Goal: Task Accomplishment & Management: Complete application form

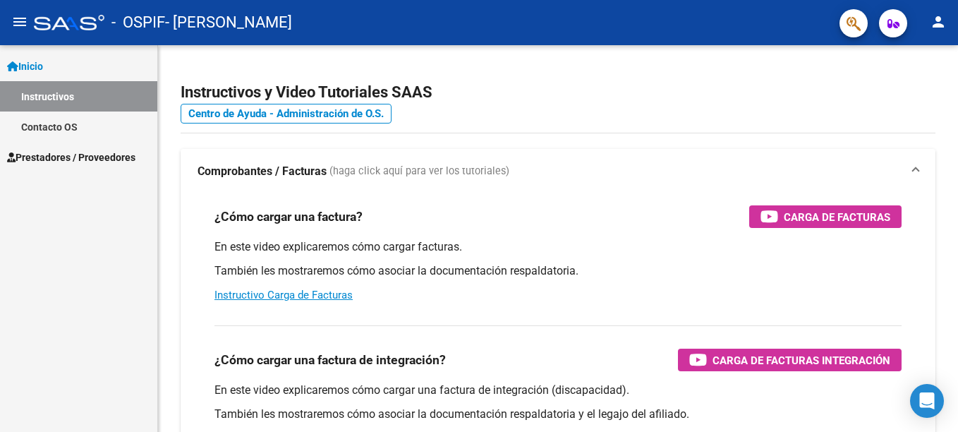
click at [91, 159] on span "Prestadores / Proveedores" at bounding box center [71, 157] width 128 height 16
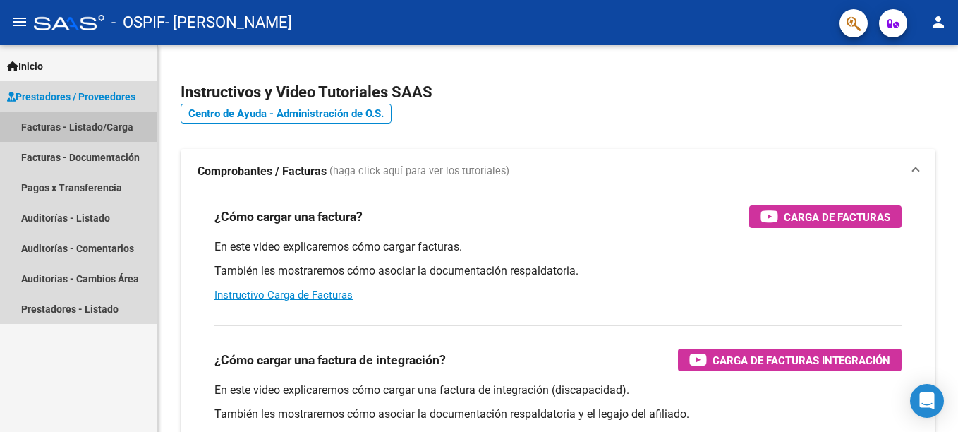
click at [91, 132] on link "Facturas - Listado/Carga" at bounding box center [78, 126] width 157 height 30
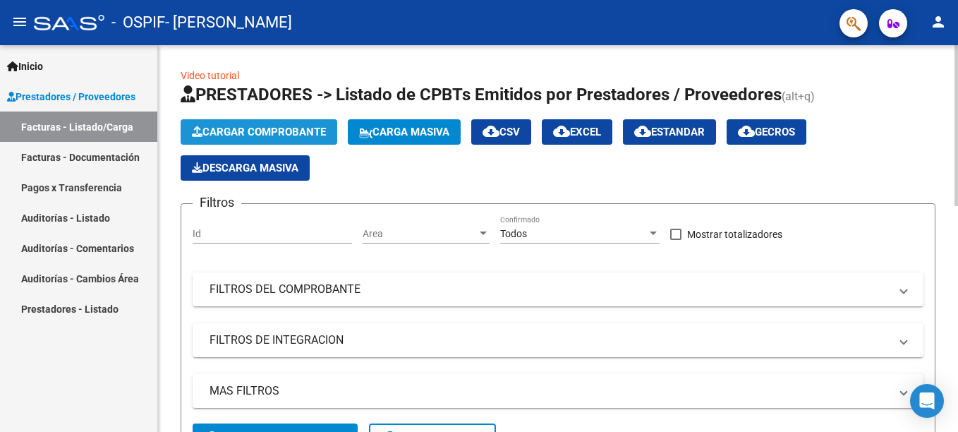
click at [262, 134] on span "Cargar Comprobante" at bounding box center [259, 132] width 134 height 13
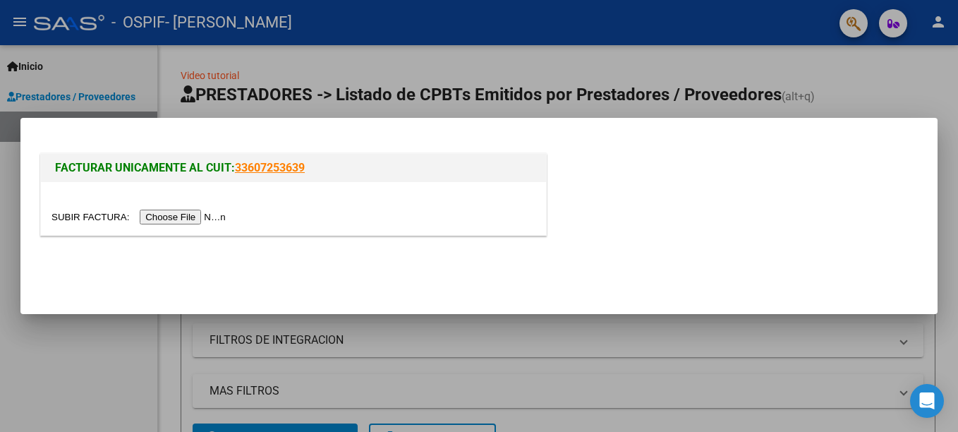
click at [192, 218] on input "file" at bounding box center [140, 216] width 178 height 15
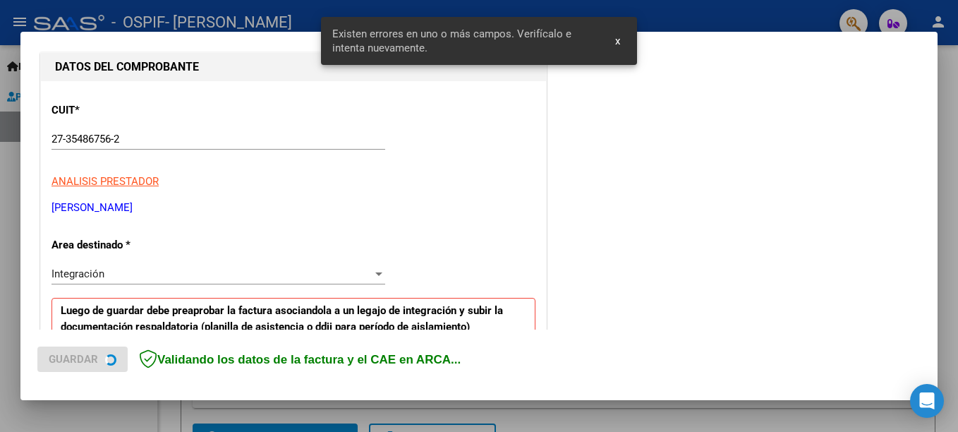
scroll to position [350, 0]
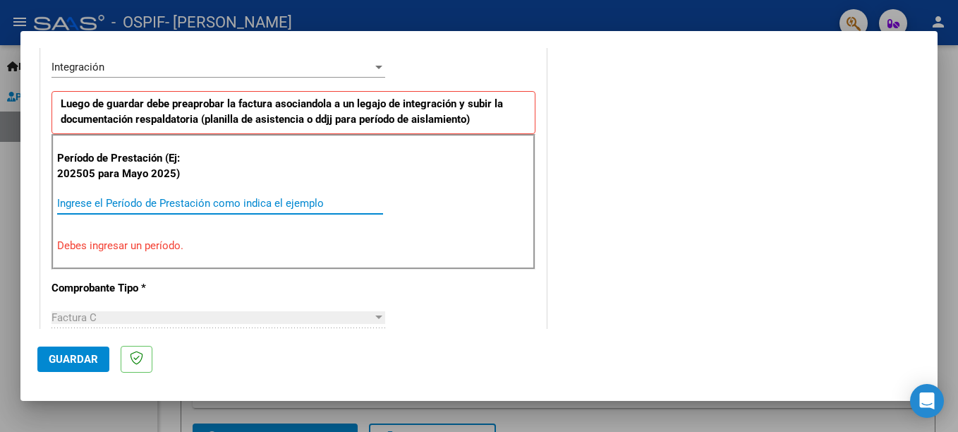
click at [188, 200] on input "Ingrese el Período de Prestación como indica el ejemplo" at bounding box center [220, 203] width 326 height 13
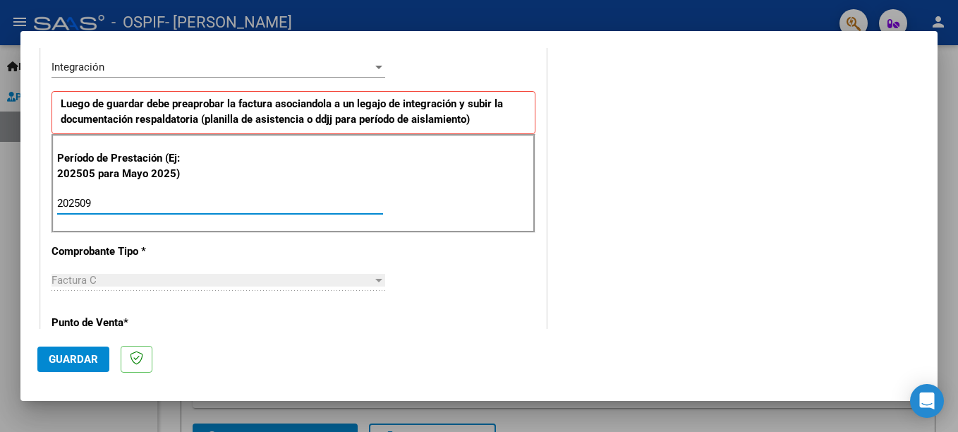
type input "202509"
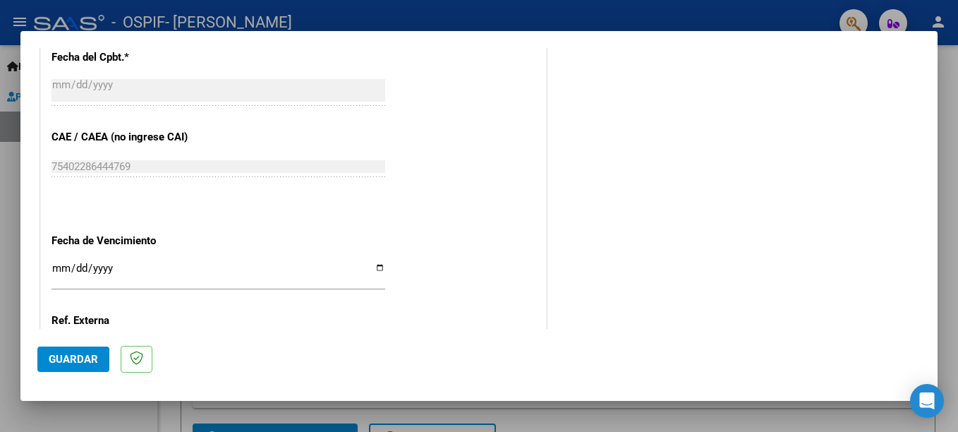
scroll to position [934, 0]
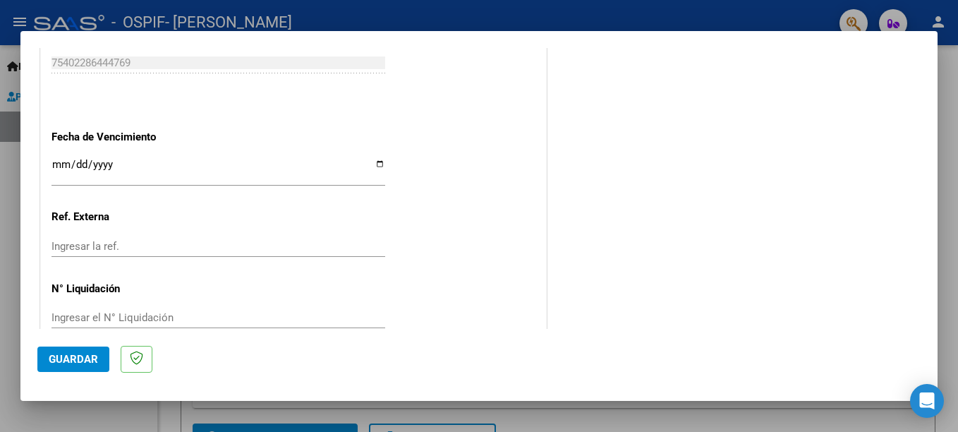
click at [69, 365] on span "Guardar" at bounding box center [73, 359] width 49 height 13
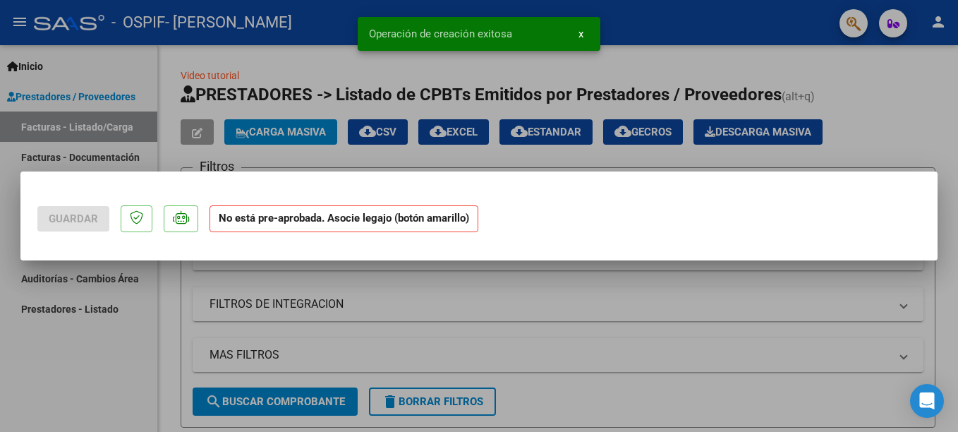
scroll to position [0, 0]
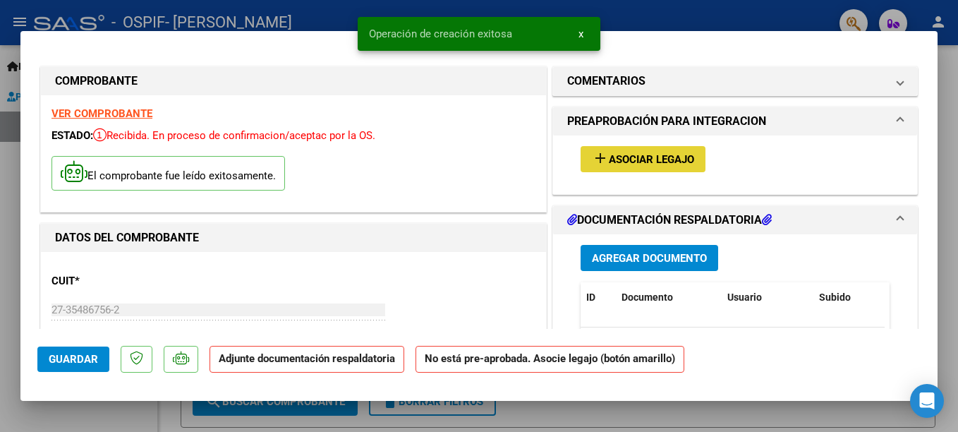
click at [614, 160] on span "Asociar Legajo" at bounding box center [650, 159] width 85 height 13
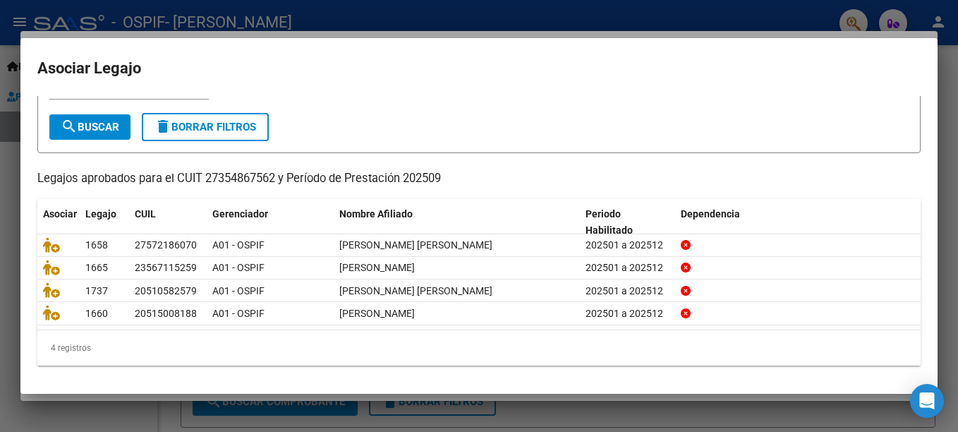
scroll to position [67, 0]
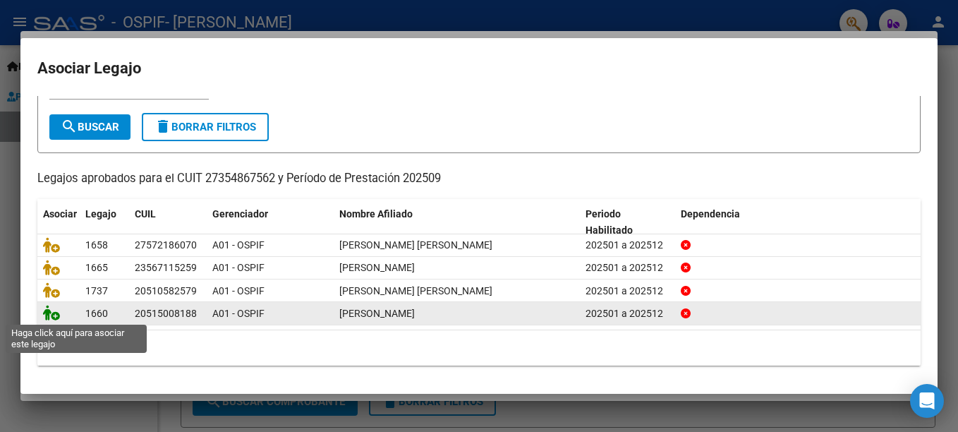
click at [46, 314] on icon at bounding box center [51, 313] width 17 height 16
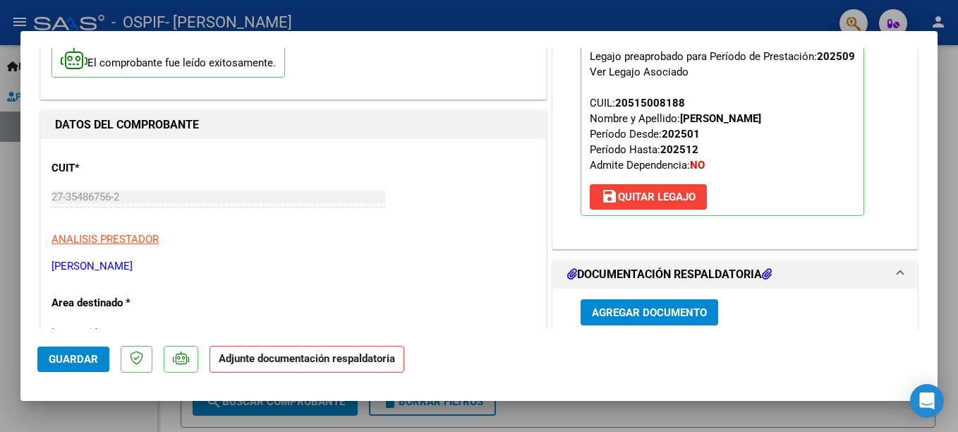
scroll to position [291, 0]
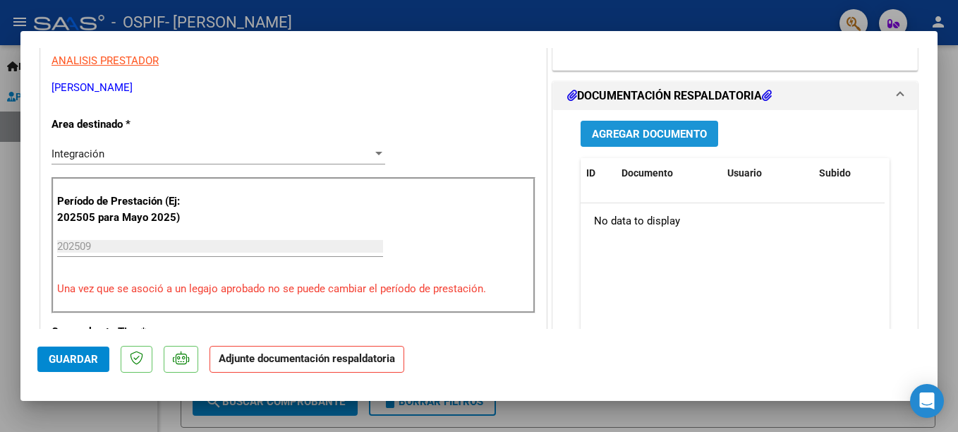
click at [644, 133] on span "Agregar Documento" at bounding box center [649, 134] width 115 height 13
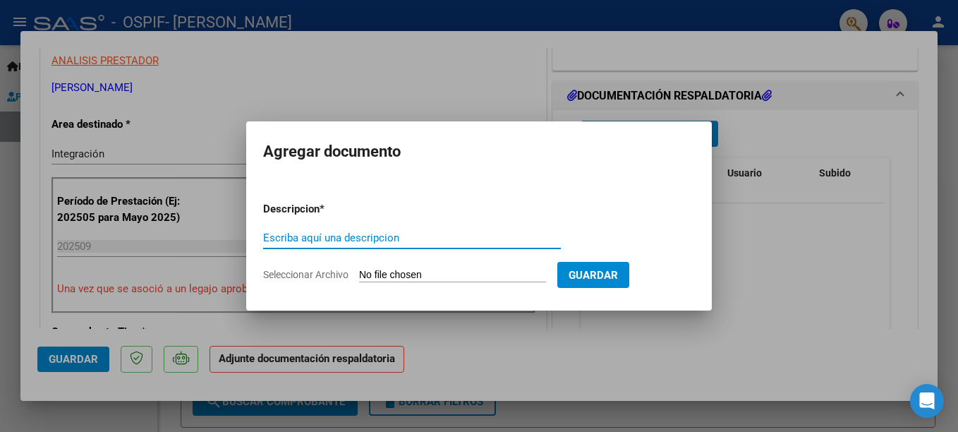
click at [330, 239] on input "Escriba aquí una descripcion" at bounding box center [412, 237] width 298 height 13
type input "planilla asistencia"
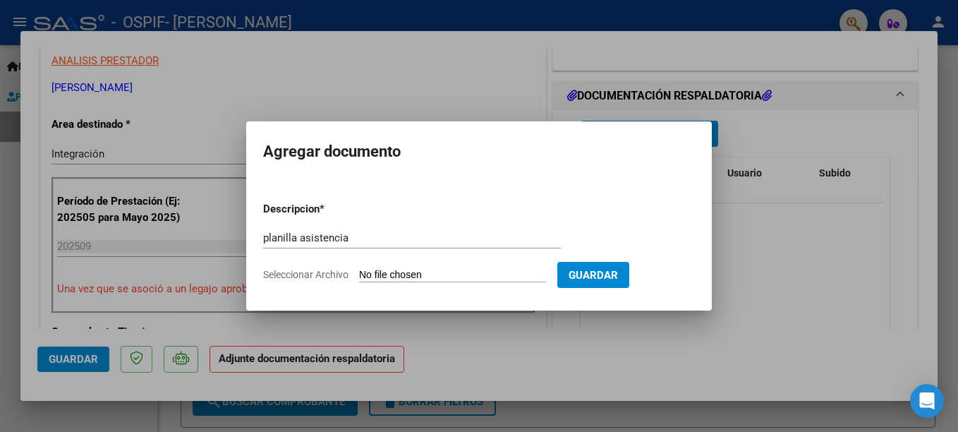
click at [405, 275] on input "Seleccionar Archivo" at bounding box center [452, 275] width 187 height 13
type input "C:\fakepath\planilla asistencia tiziano.pdf"
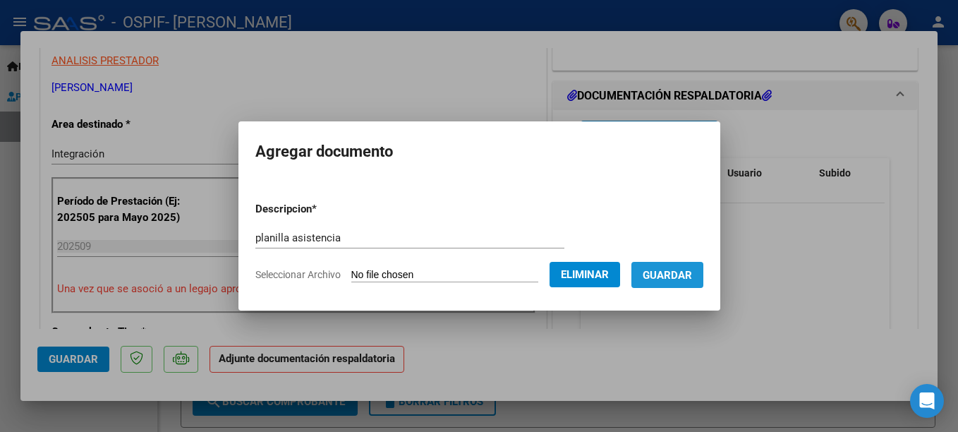
click at [661, 280] on span "Guardar" at bounding box center [666, 275] width 49 height 13
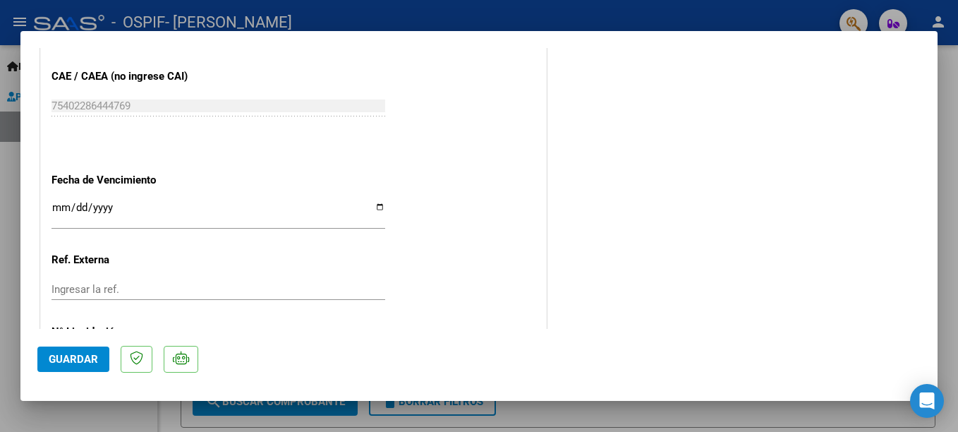
scroll to position [978, 0]
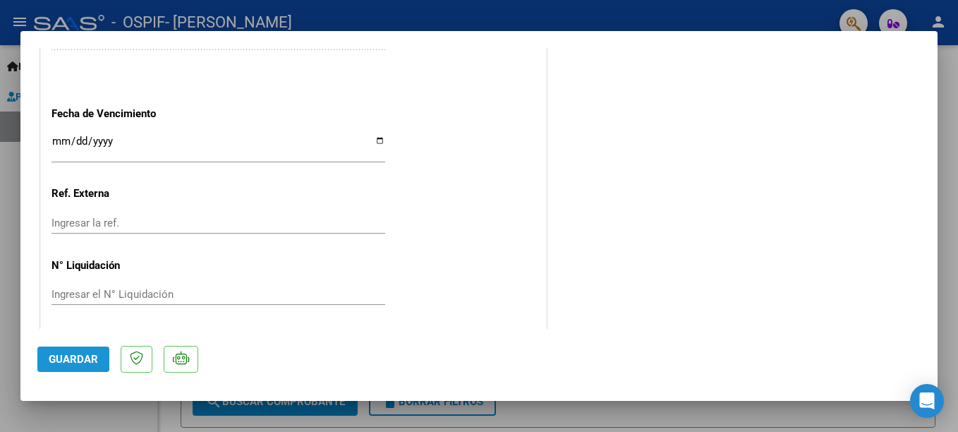
click at [78, 366] on button "Guardar" at bounding box center [73, 358] width 72 height 25
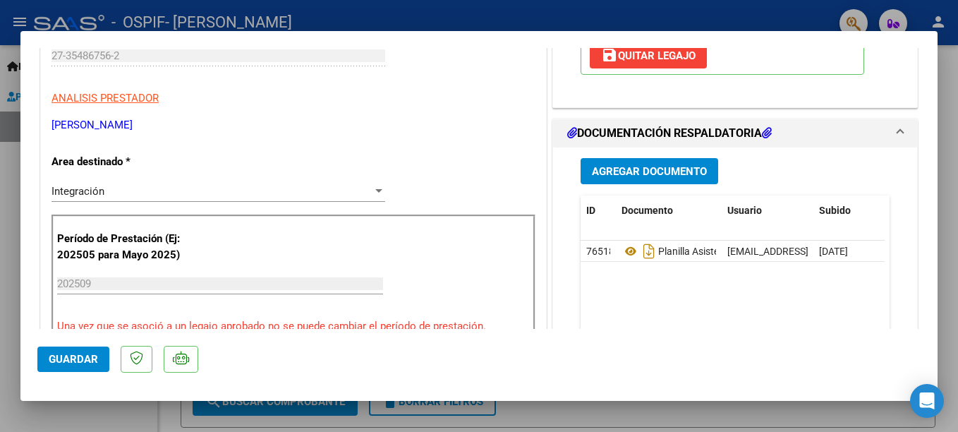
scroll to position [357, 0]
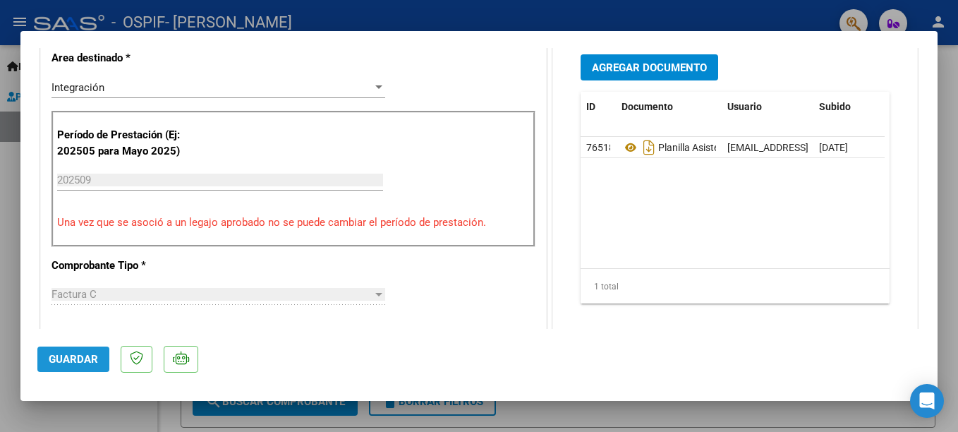
click at [73, 360] on span "Guardar" at bounding box center [73, 359] width 49 height 13
click at [606, 13] on div at bounding box center [479, 216] width 958 height 432
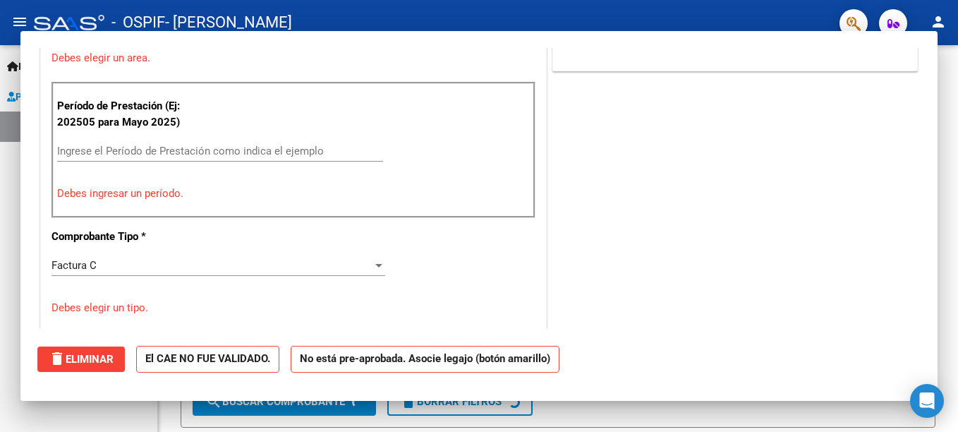
scroll to position [0, 0]
